Goal: Transaction & Acquisition: Book appointment/travel/reservation

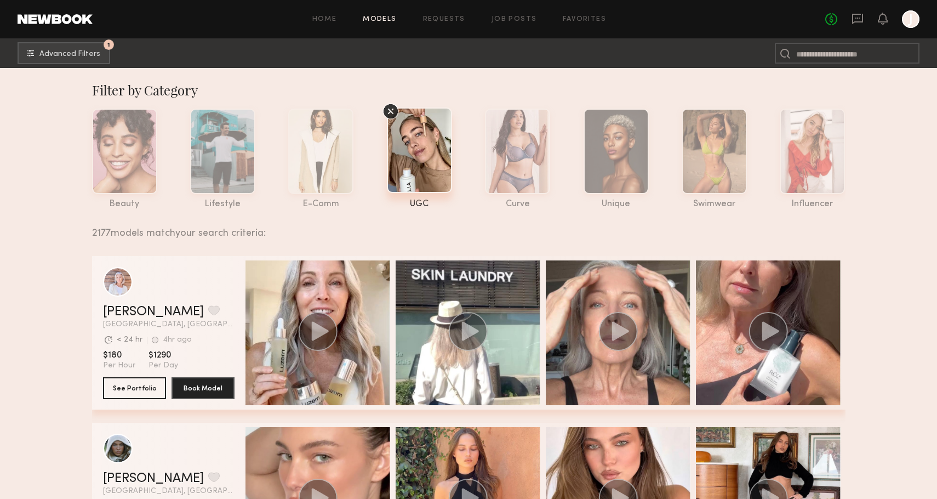
click at [909, 21] on div at bounding box center [911, 19] width 18 height 18
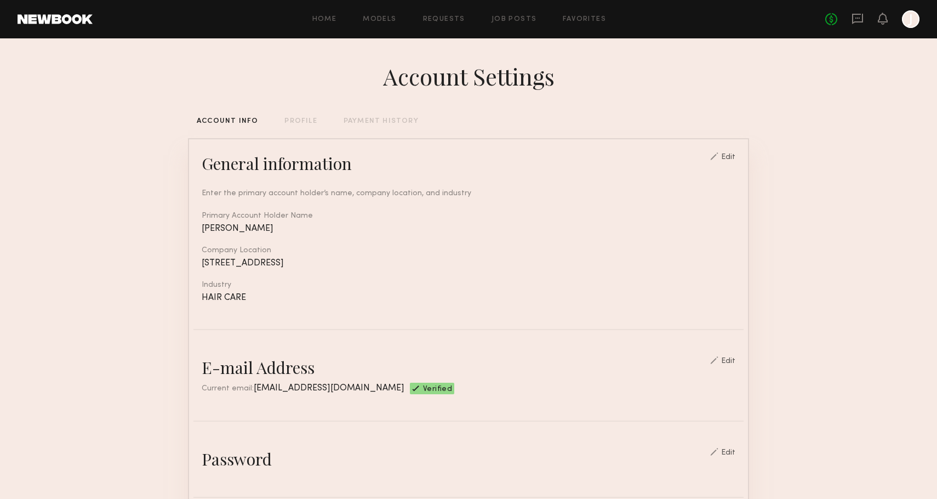
click at [329, 15] on div "Home Models Requests Job Posts Favorites Sign Out No fees up to $5,000 J" at bounding box center [506, 19] width 827 height 18
click at [321, 18] on link "Home" at bounding box center [324, 19] width 25 height 7
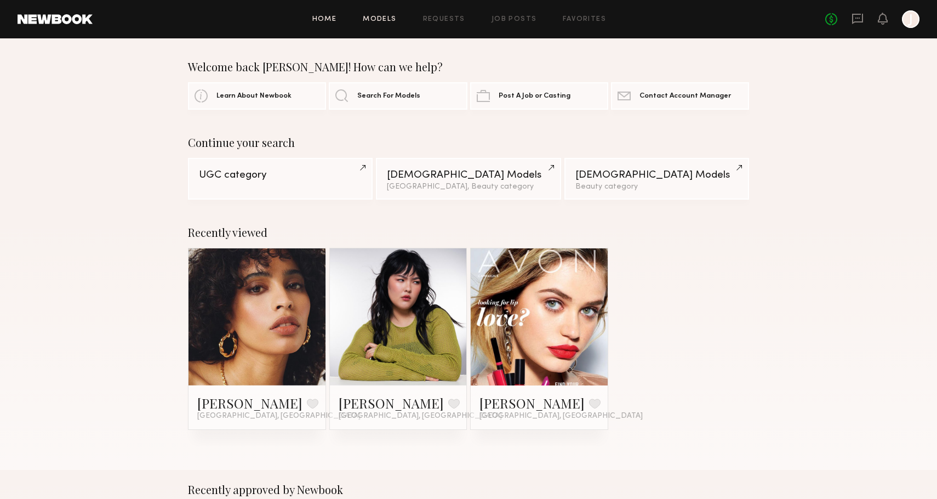
click at [385, 19] on link "Models" at bounding box center [379, 19] width 33 height 7
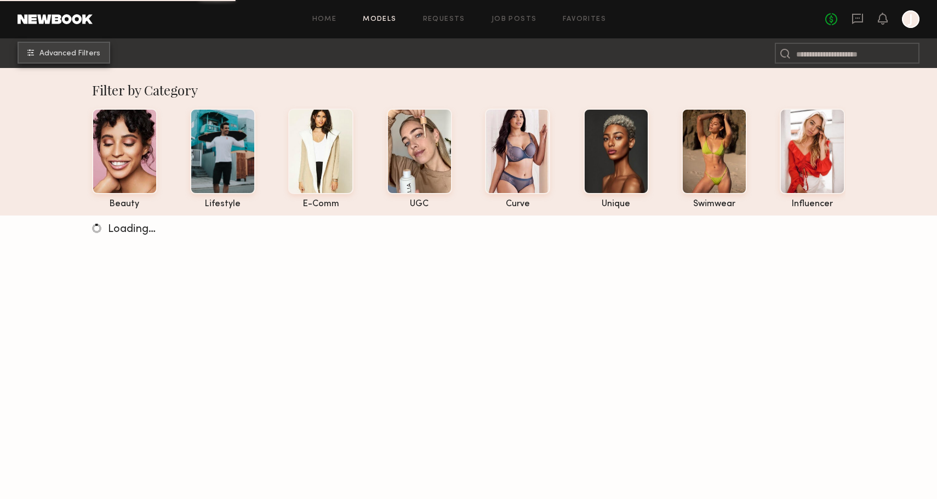
click at [59, 57] on span "Advanced Filters" at bounding box center [69, 54] width 61 height 8
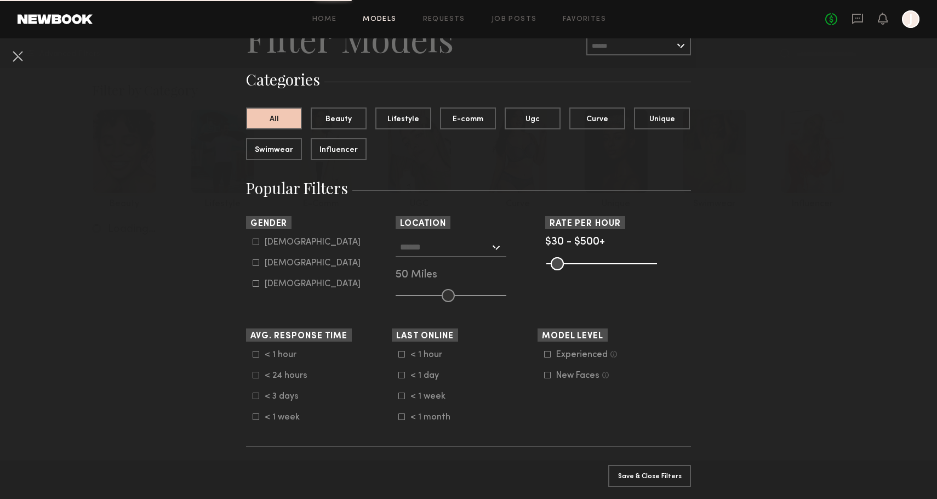
scroll to position [56, 0]
click at [499, 255] on div at bounding box center [451, 248] width 111 height 20
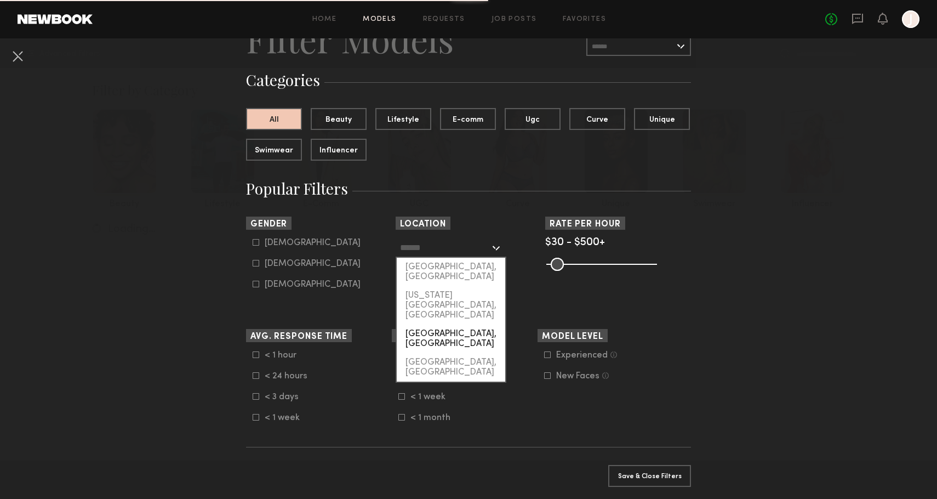
scroll to position [118, 0]
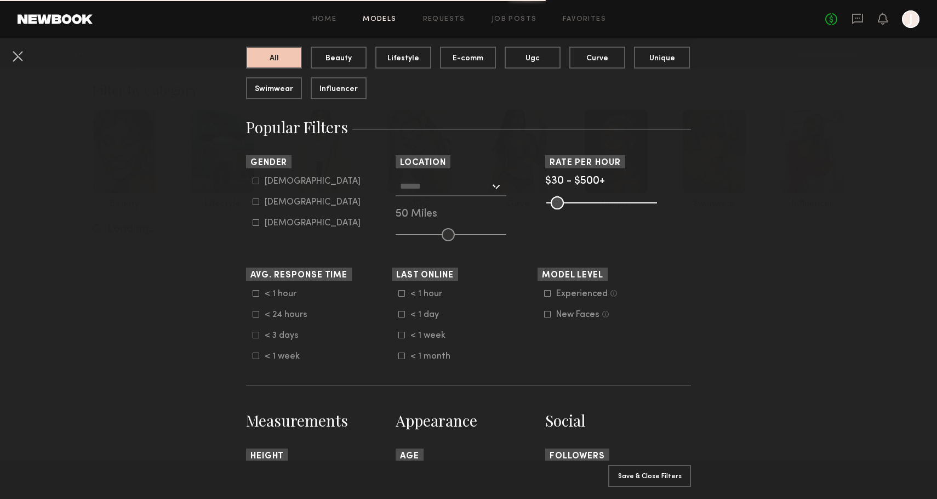
click at [16, 54] on button at bounding box center [18, 56] width 18 height 18
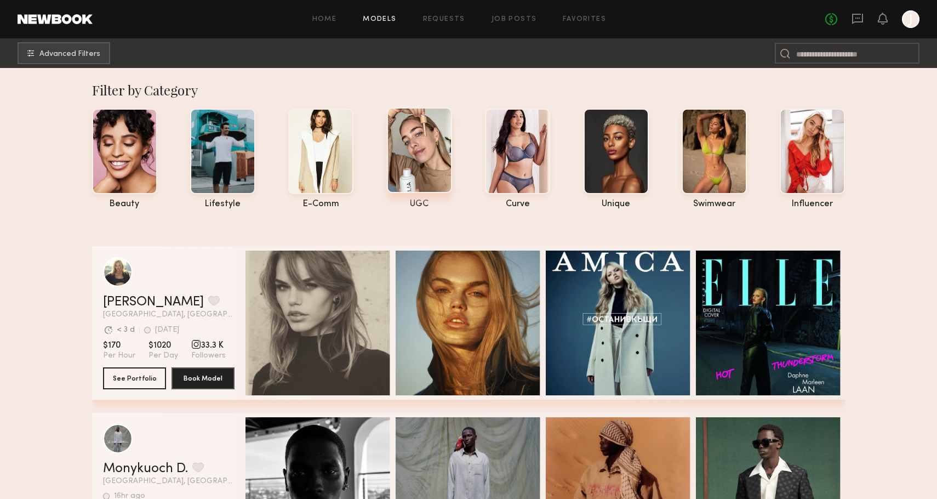
click at [422, 151] on div at bounding box center [419, 150] width 65 height 86
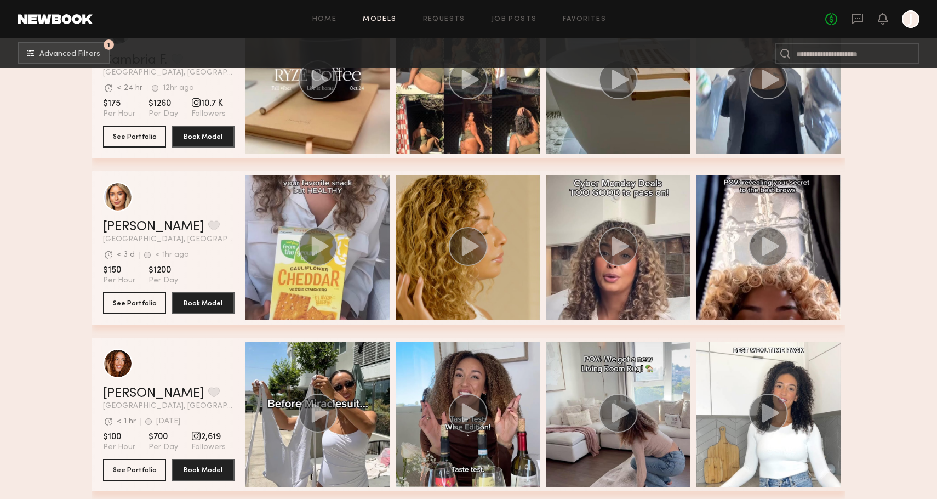
scroll to position [430, 0]
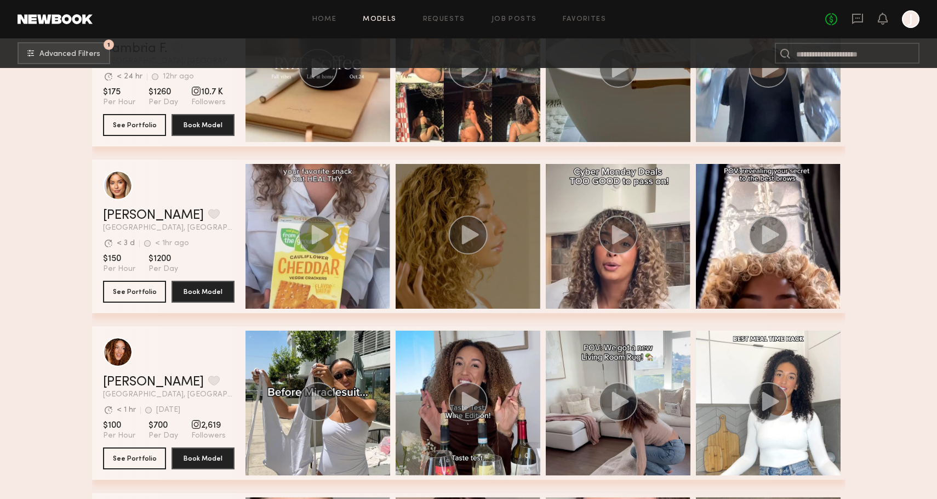
click at [459, 236] on circle "grid" at bounding box center [467, 234] width 39 height 39
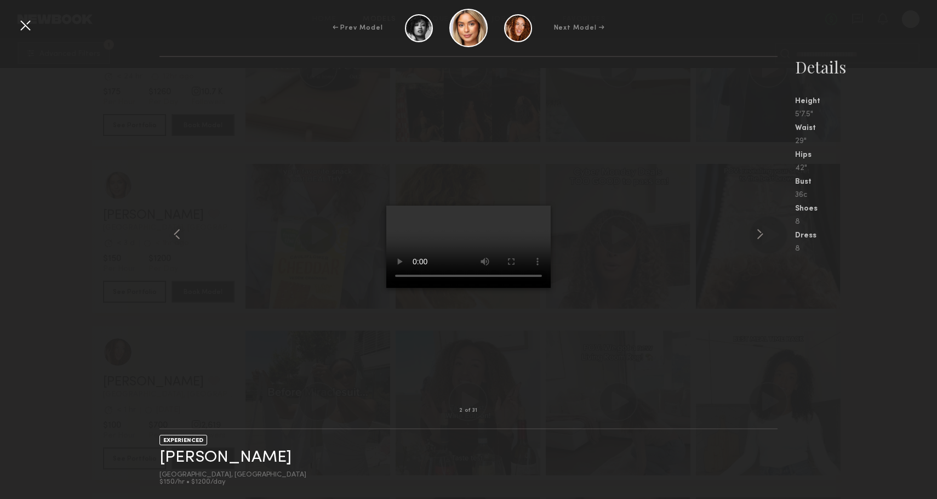
click at [43, 326] on div "2 of 31 EXPERIENCED [PERSON_NAME] [GEOGRAPHIC_DATA], [GEOGRAPHIC_DATA] $150/hr …" at bounding box center [468, 277] width 937 height 443
click at [25, 32] on div at bounding box center [25, 25] width 18 height 18
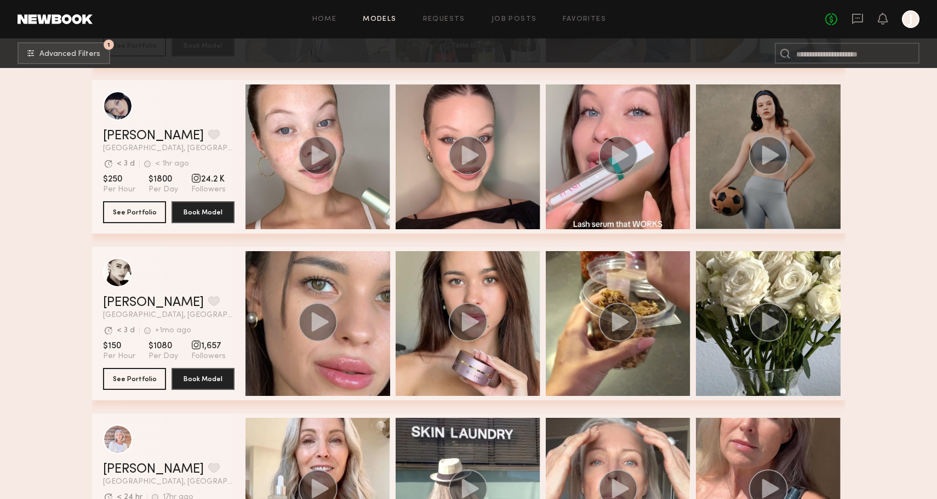
scroll to position [842, 0]
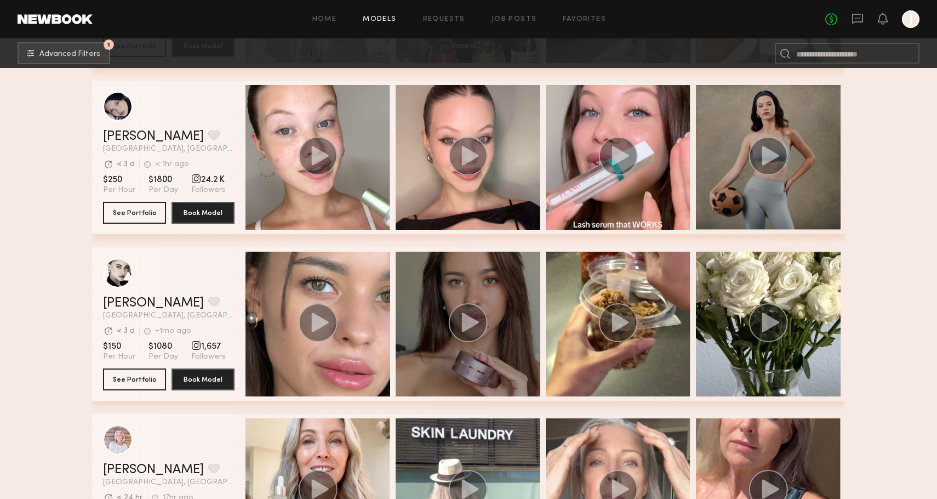
click at [464, 320] on icon "grid" at bounding box center [470, 321] width 17 height 19
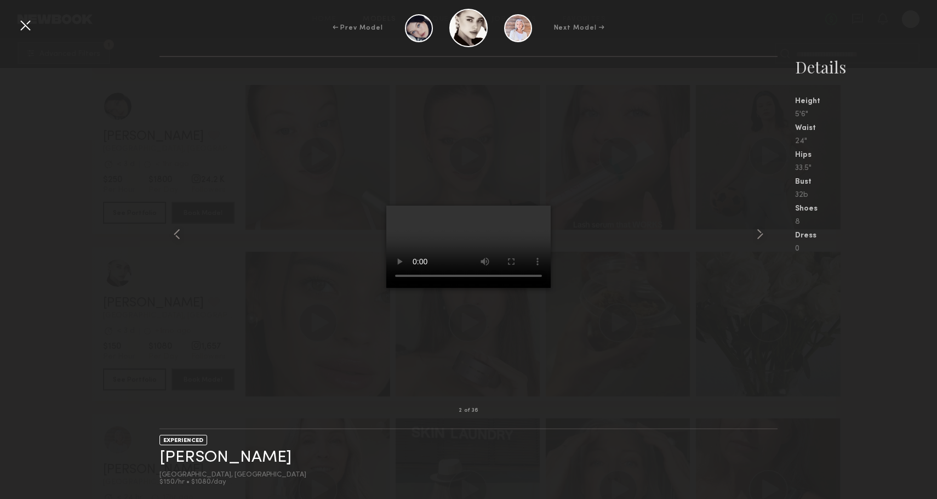
click at [29, 36] on div "← Prev Model Next Model →" at bounding box center [468, 28] width 937 height 38
click at [27, 30] on div at bounding box center [25, 25] width 18 height 18
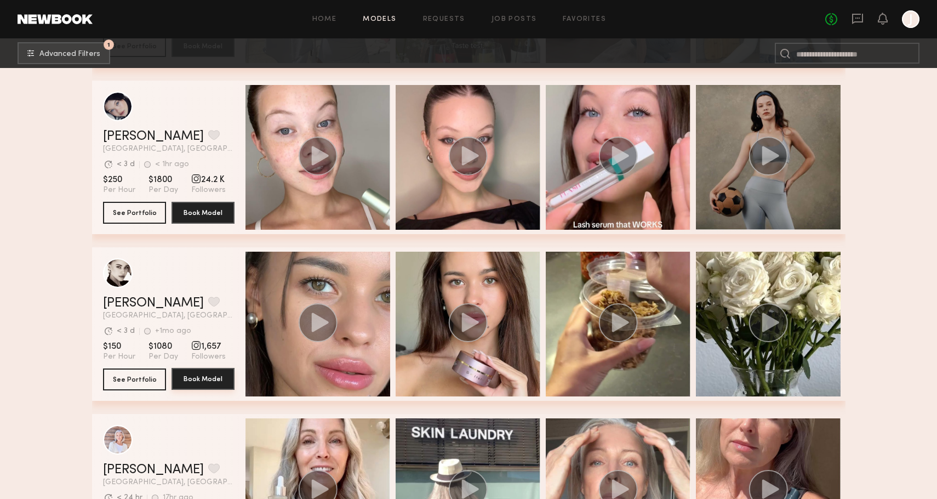
click at [205, 382] on button "Book Model" at bounding box center [203, 379] width 63 height 22
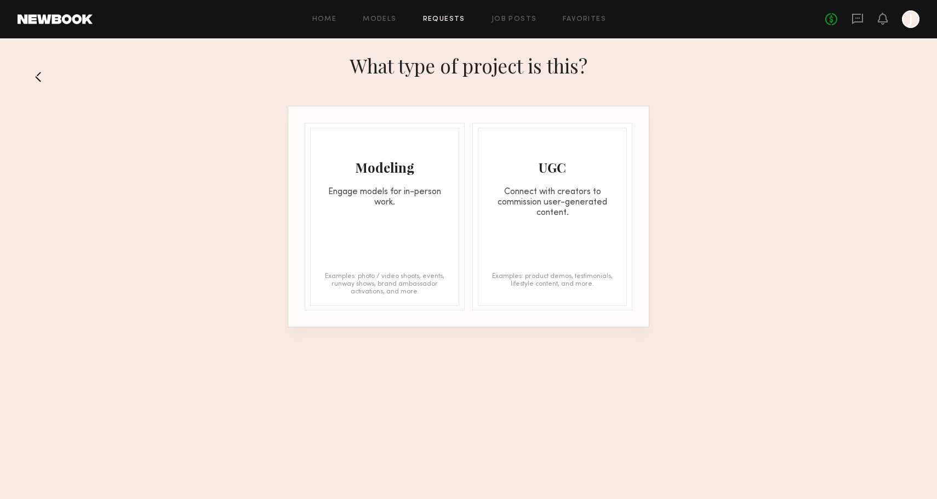
click at [608, 209] on div "Connect with creators to commission user-generated content." at bounding box center [553, 202] width 148 height 31
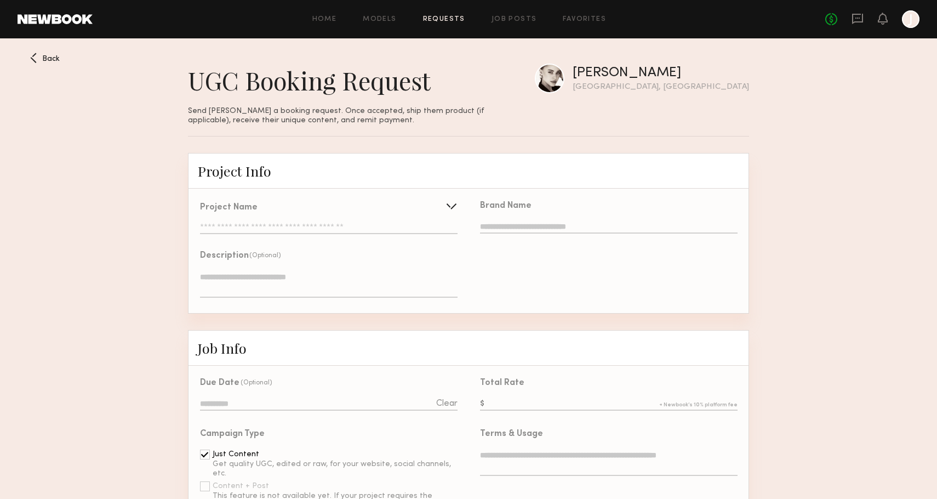
click at [40, 53] on div "Back" at bounding box center [45, 58] width 30 height 10
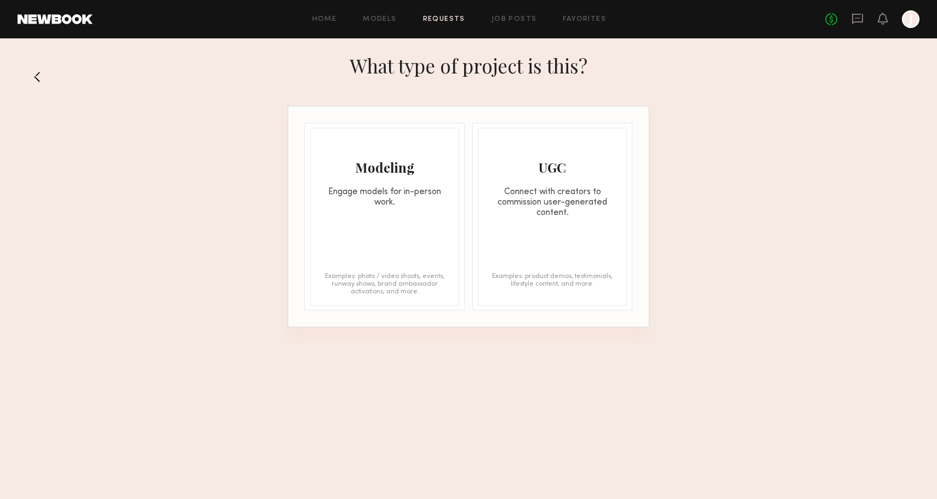
click at [42, 72] on button at bounding box center [42, 77] width 18 height 18
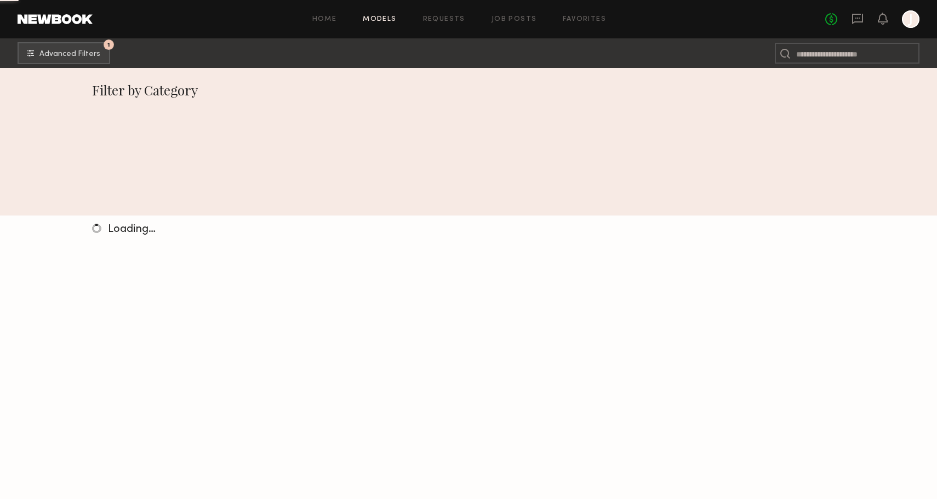
scroll to position [215, 0]
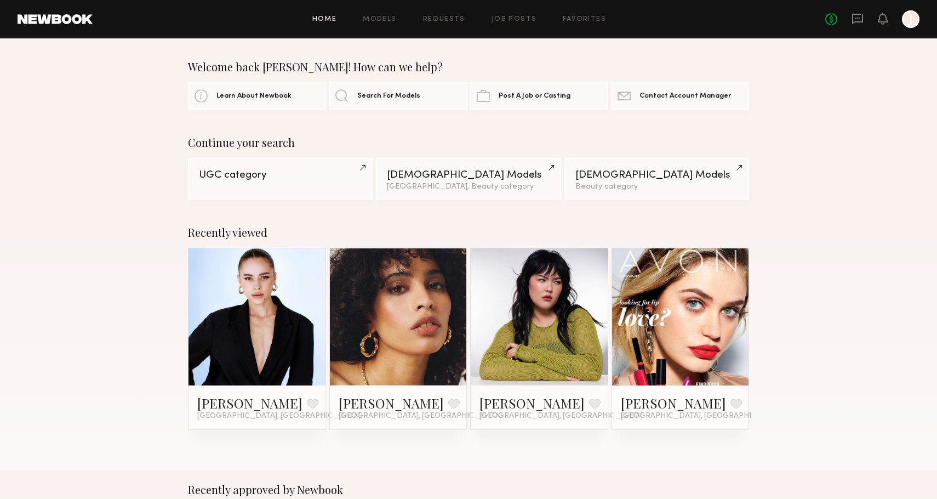
click at [916, 25] on div at bounding box center [911, 19] width 18 height 18
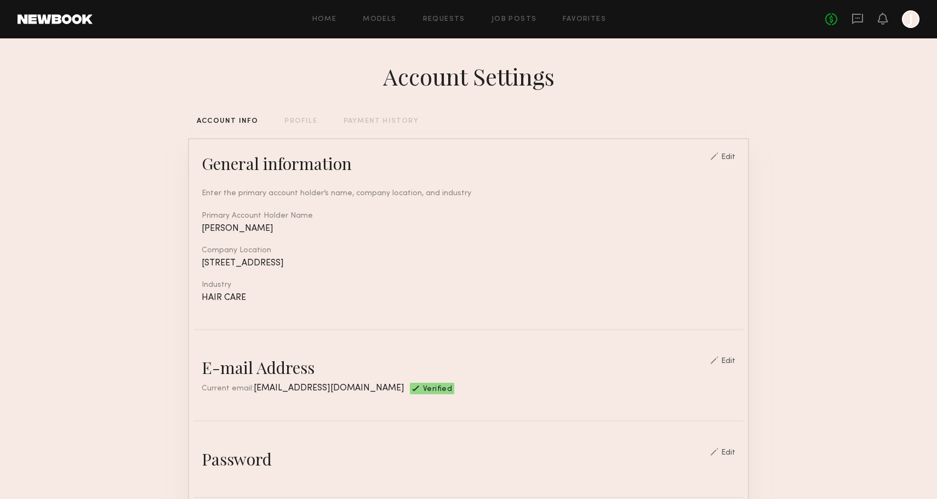
click at [305, 124] on div "PROFILE" at bounding box center [301, 121] width 32 height 7
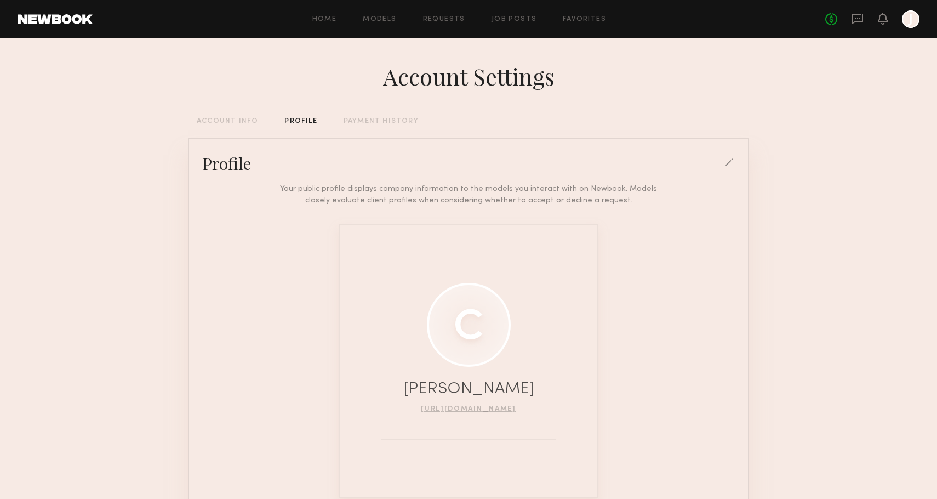
scroll to position [69, 0]
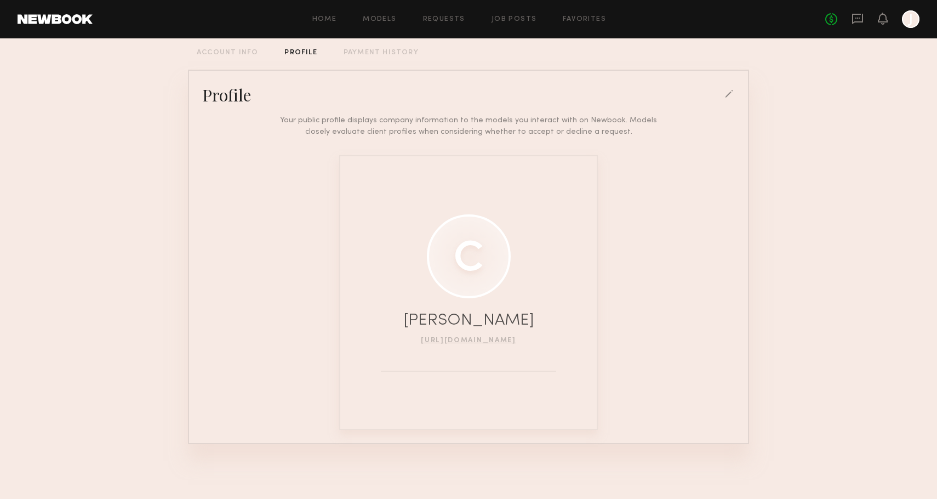
click at [228, 55] on div "ACCOUNT INFO" at bounding box center [227, 52] width 61 height 7
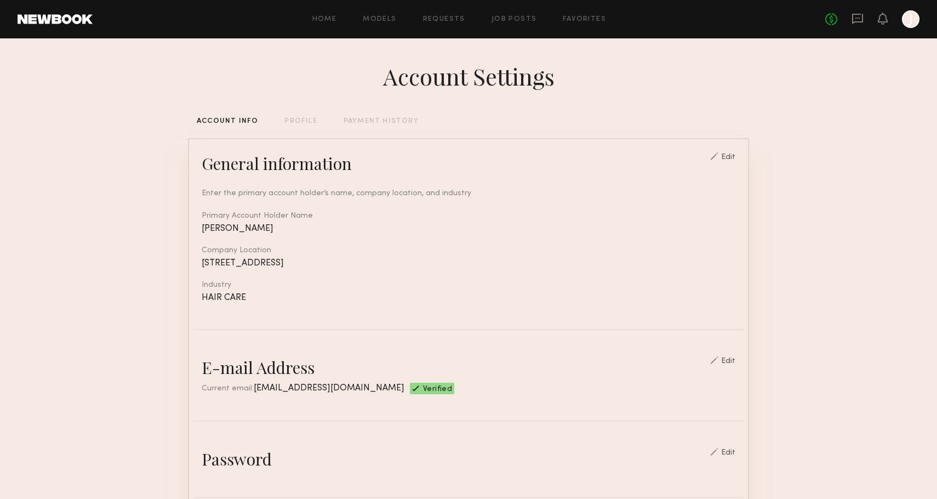
click at [616, 207] on div "Enter the primary account holder’s name, company location, and industry Primary…" at bounding box center [469, 238] width 534 height 128
